Goal: Find specific page/section: Find specific page/section

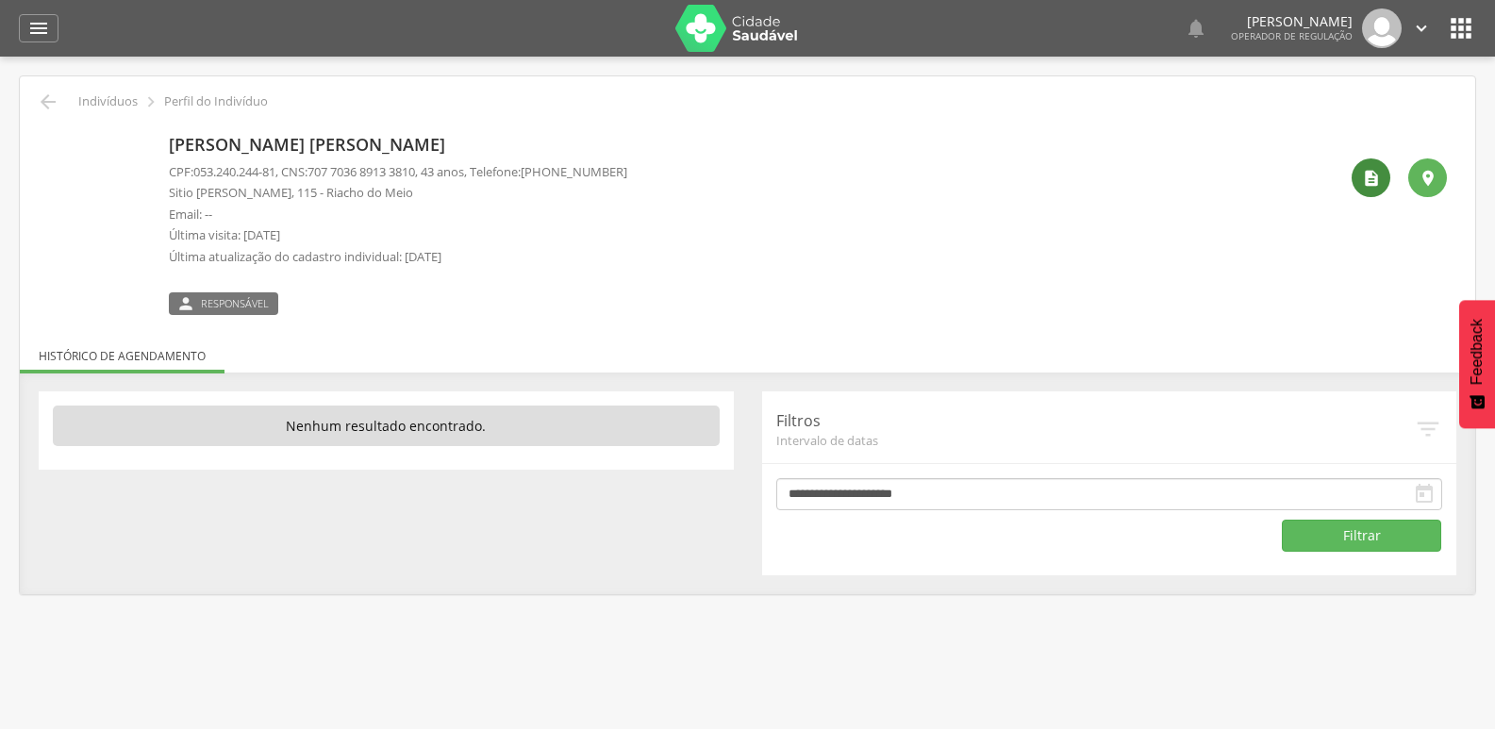
click at [1380, 172] on icon "" at bounding box center [1371, 178] width 19 height 19
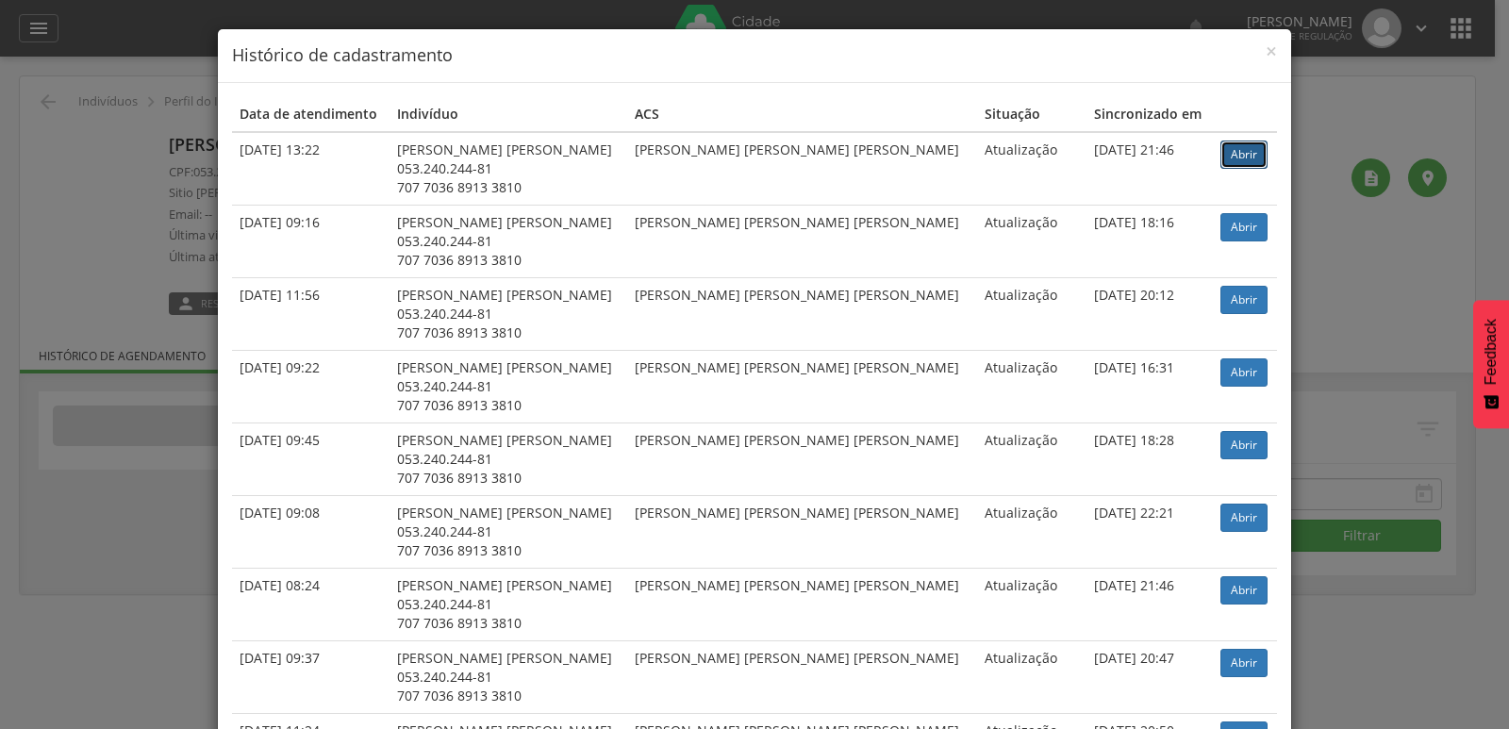
click at [1226, 150] on link "Abrir" at bounding box center [1244, 155] width 47 height 28
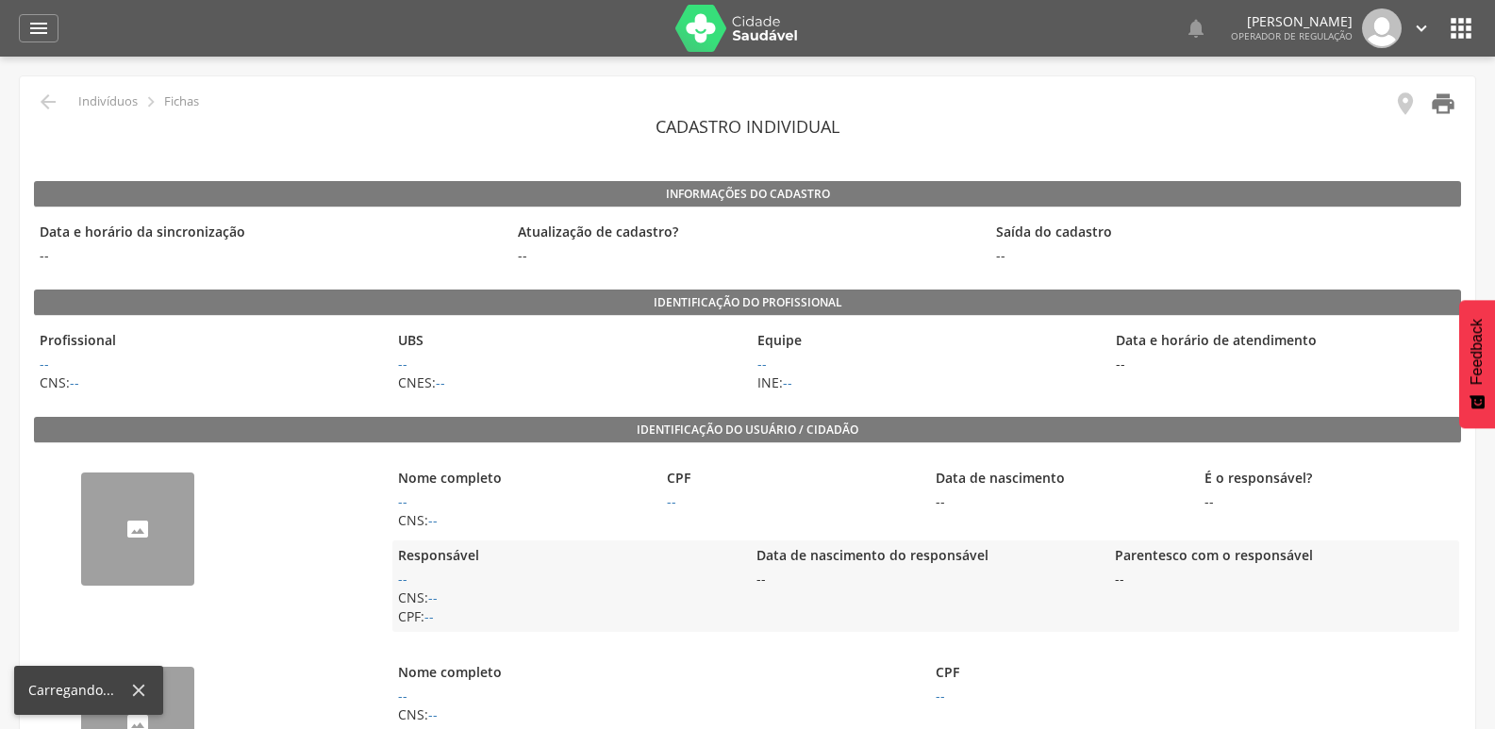
click at [1442, 113] on icon "" at bounding box center [1443, 104] width 26 height 26
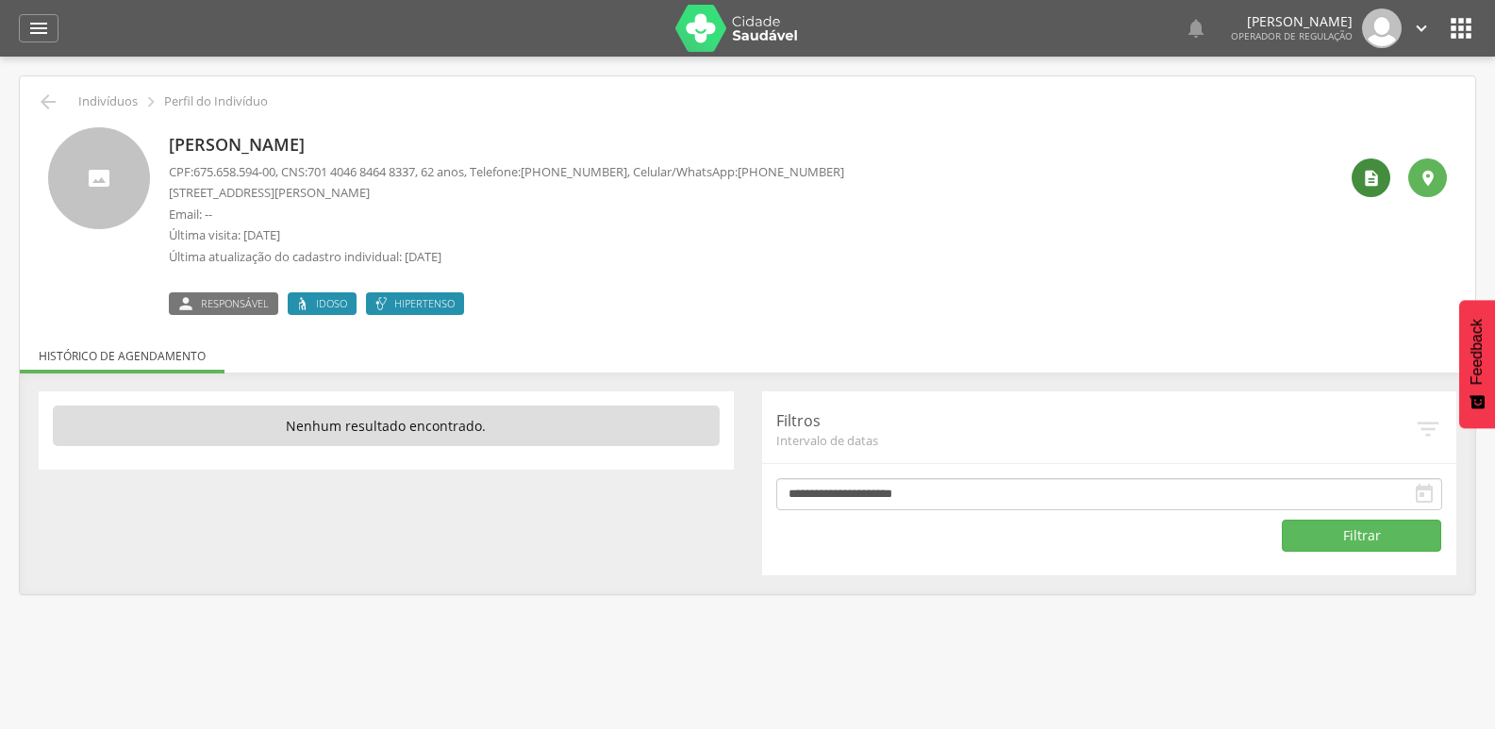
click at [1360, 176] on div "" at bounding box center [1371, 177] width 39 height 39
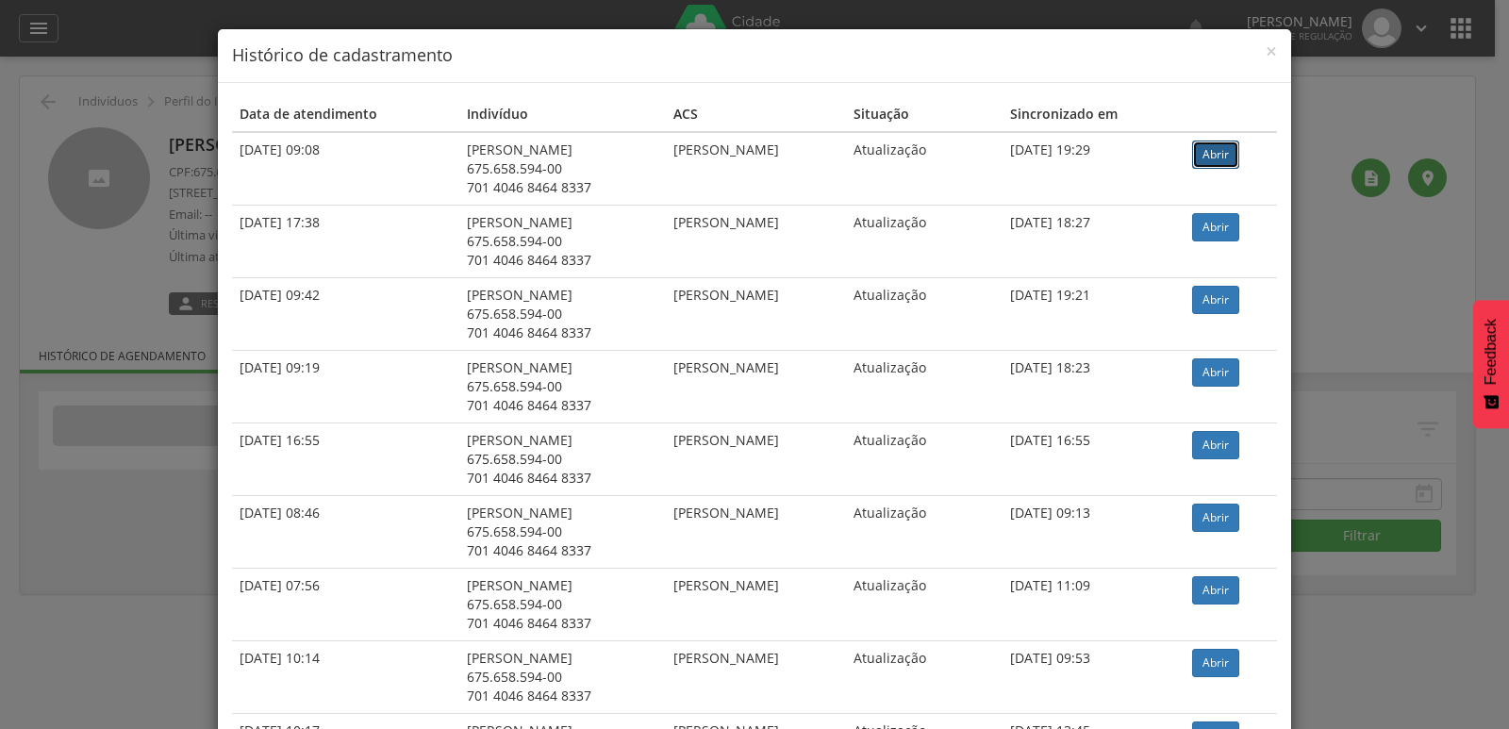
click at [1219, 156] on link "Abrir" at bounding box center [1215, 155] width 47 height 28
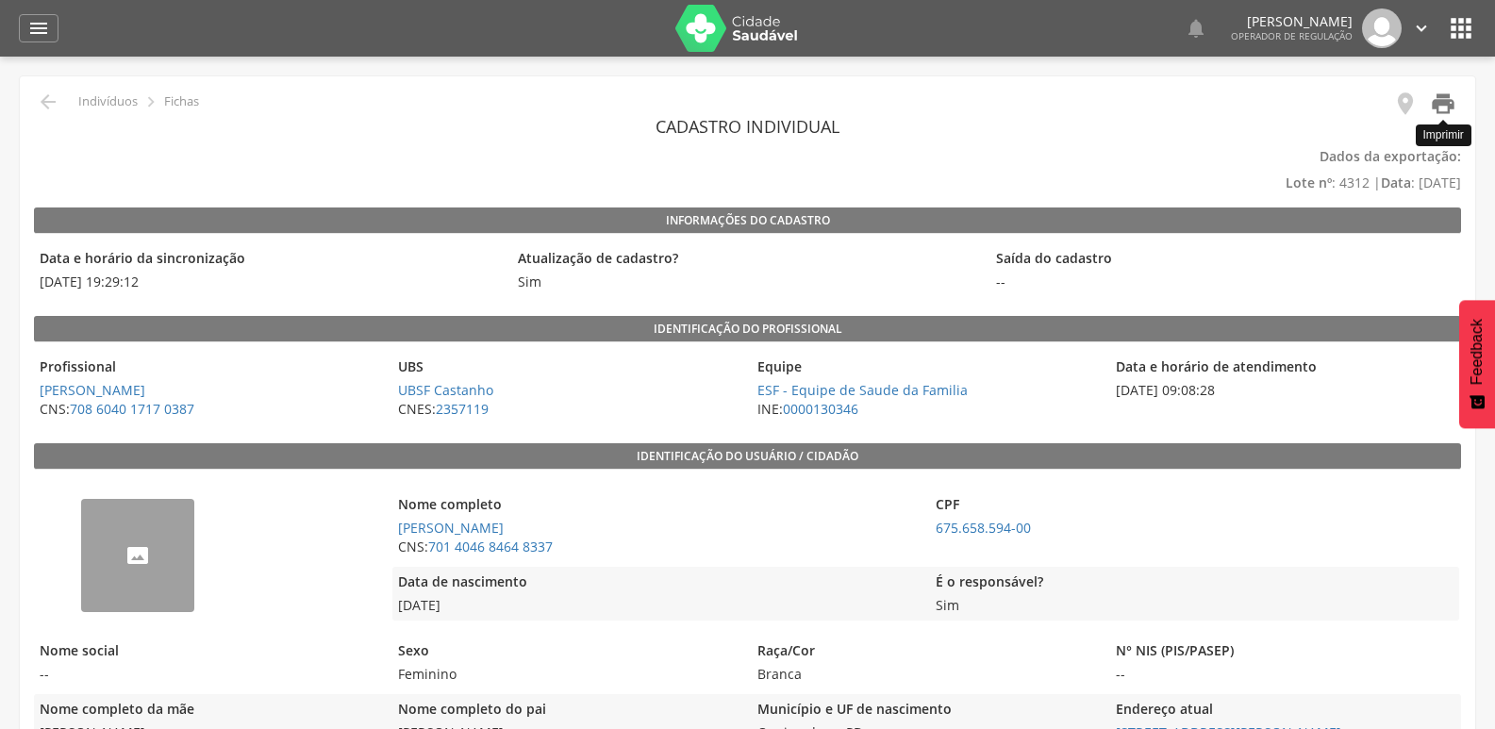
click at [1447, 101] on icon "" at bounding box center [1443, 104] width 26 height 26
